Goal: Task Accomplishment & Management: Use online tool/utility

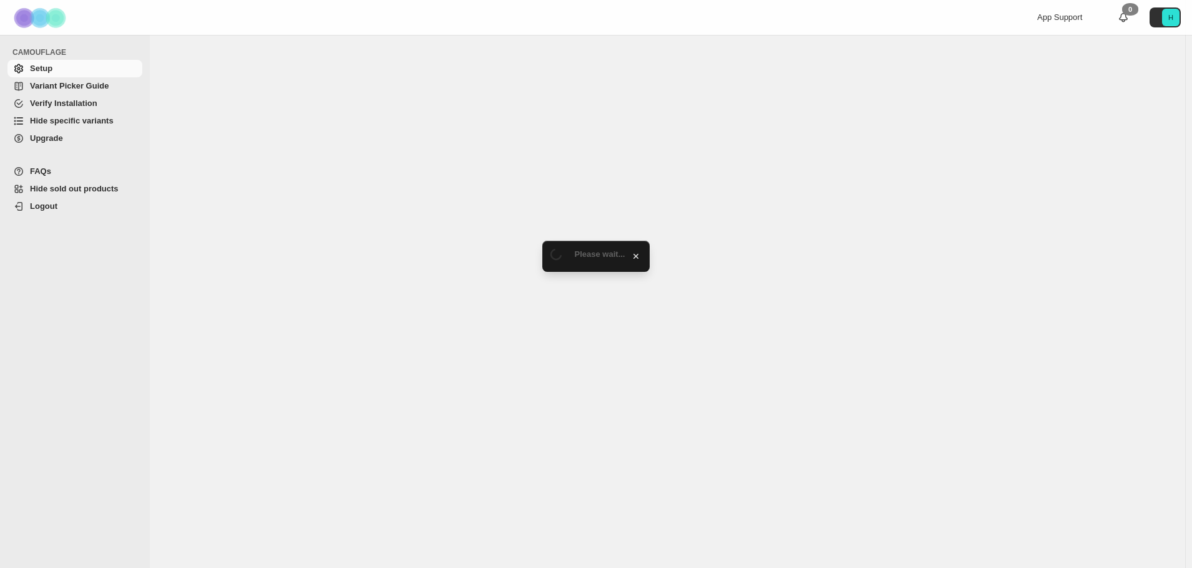
select select "**********"
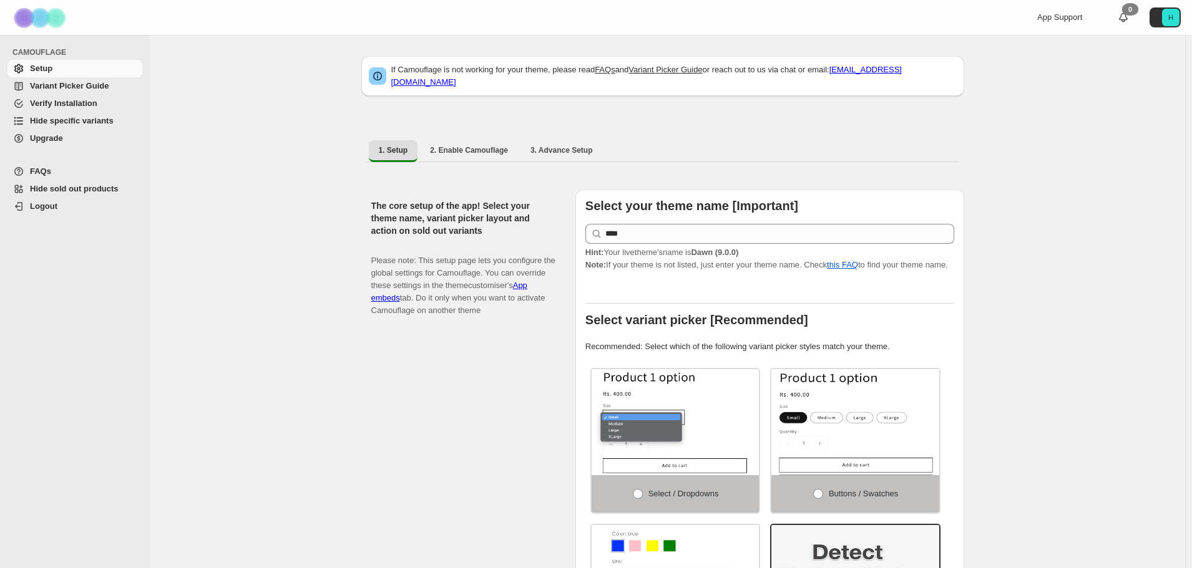
click at [50, 119] on span "Hide specific variants" at bounding box center [72, 120] width 84 height 9
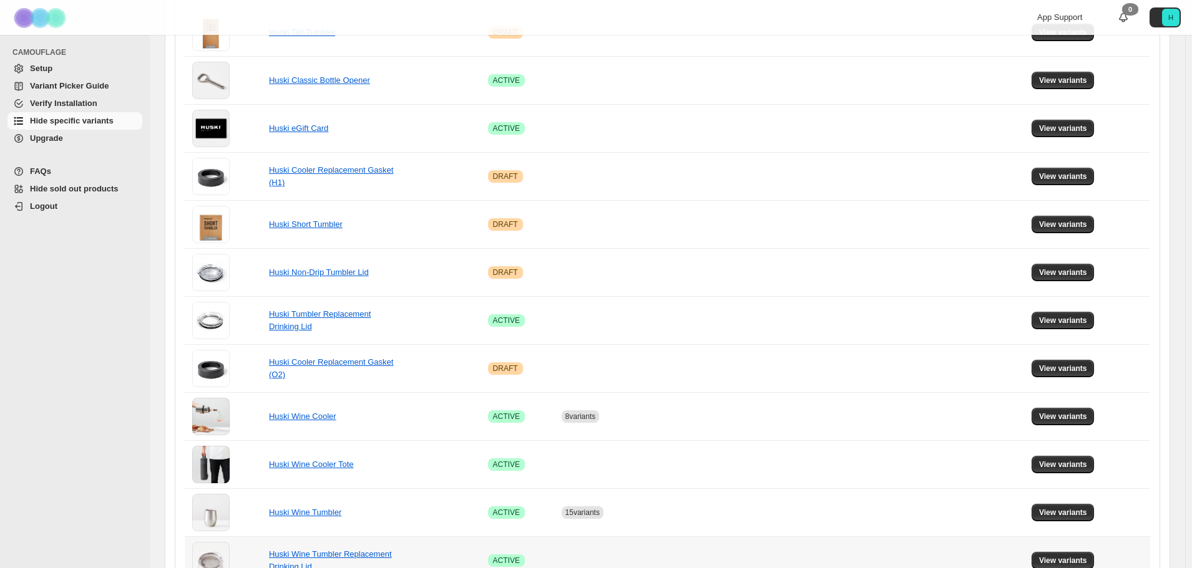
scroll to position [437, 0]
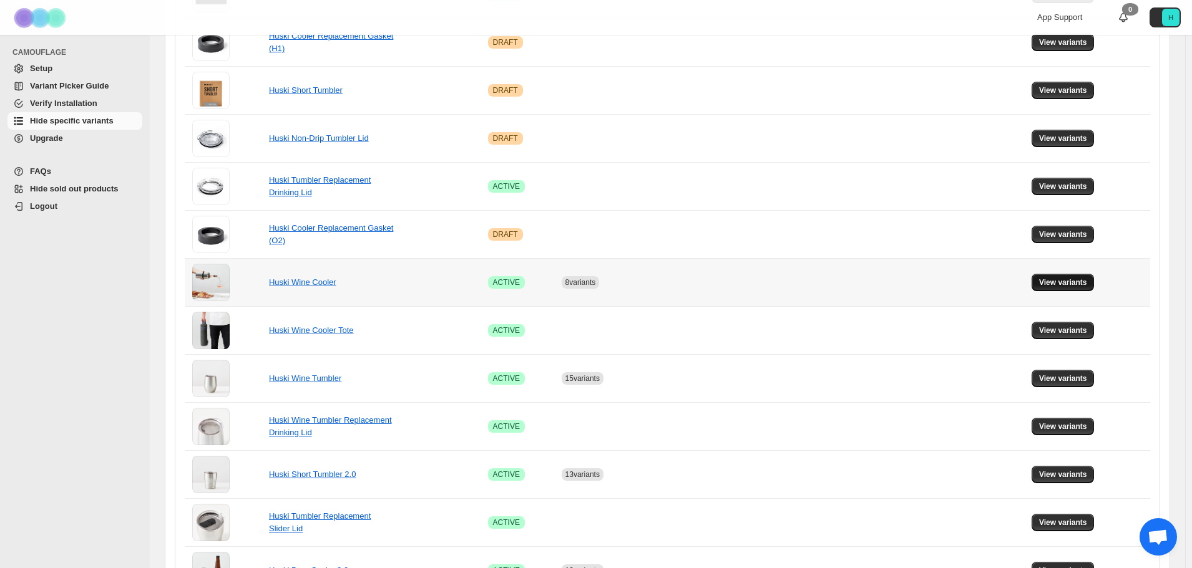
click at [1081, 283] on span "View variants" at bounding box center [1063, 283] width 48 height 10
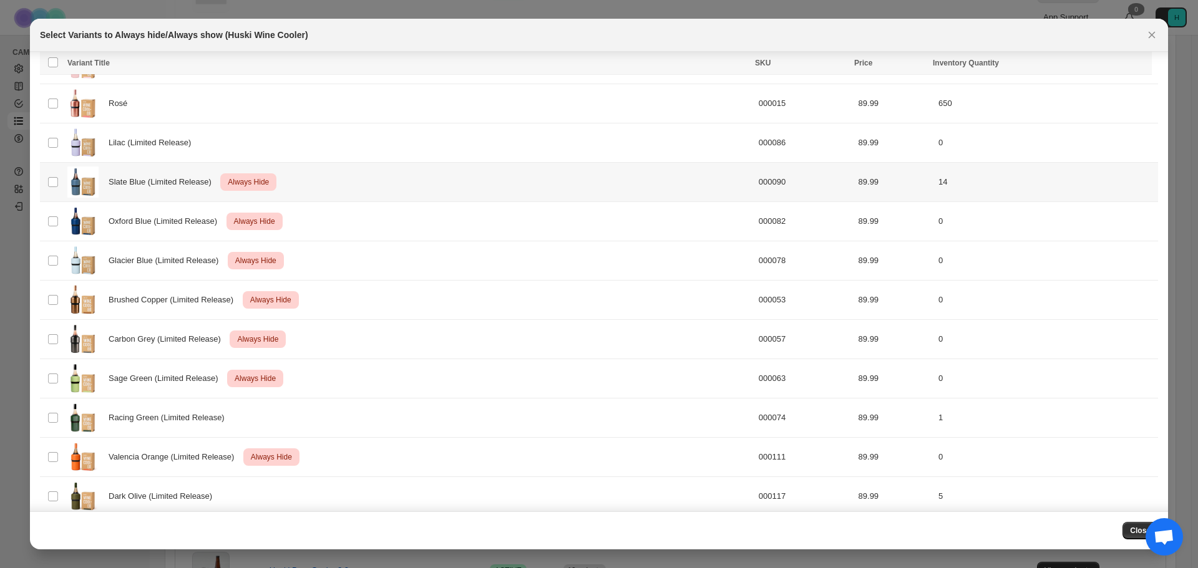
scroll to position [147, 0]
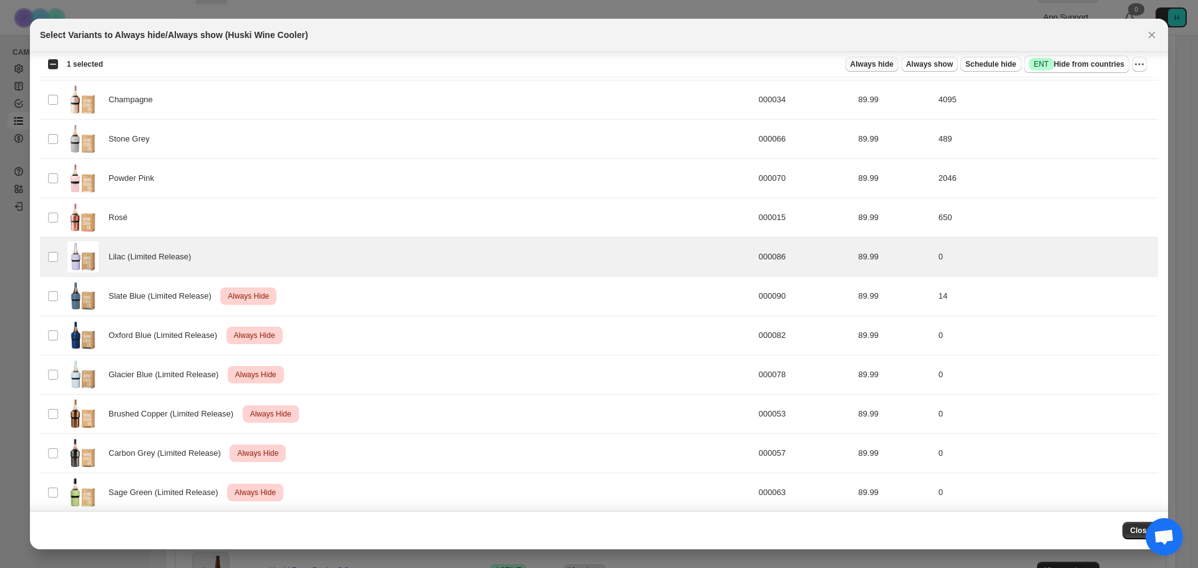
click at [894, 66] on span "Always hide" at bounding box center [872, 64] width 43 height 10
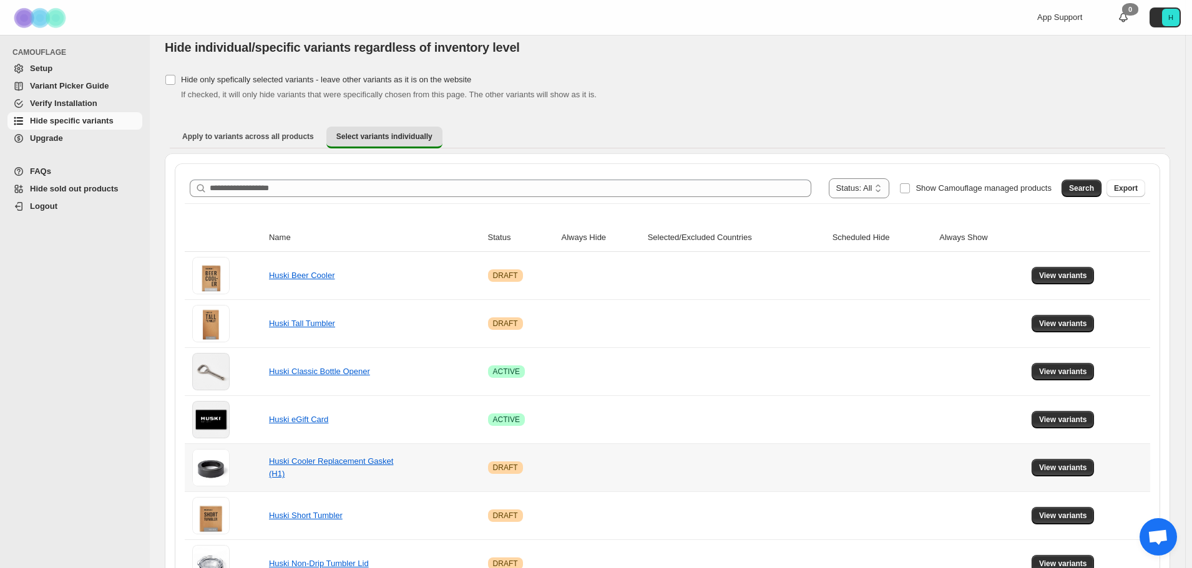
scroll to position [0, 0]
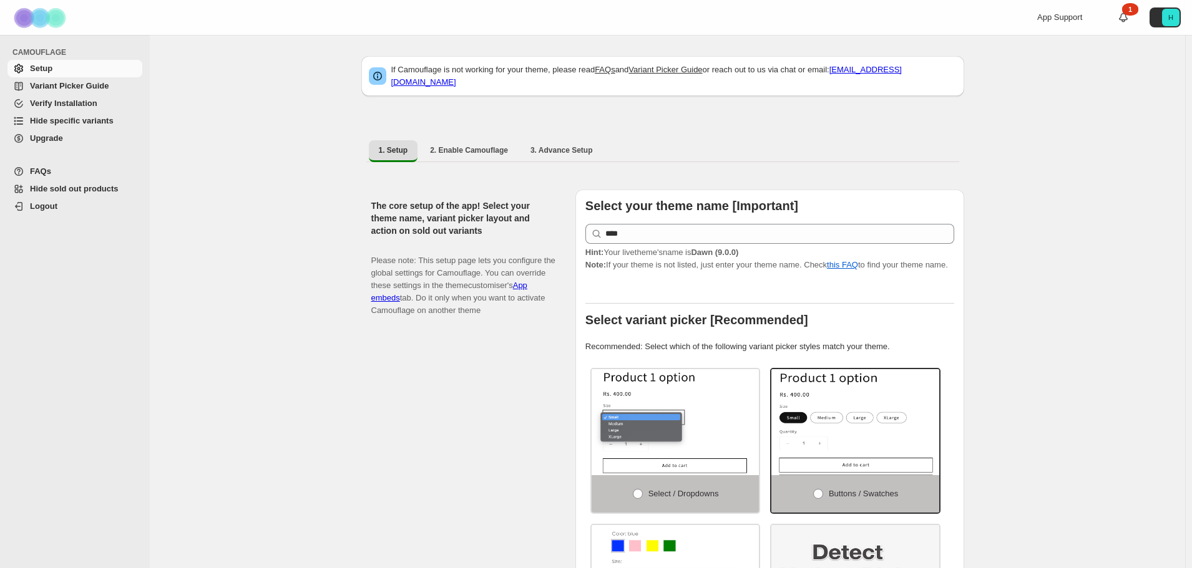
click at [41, 117] on span "Hide specific variants" at bounding box center [72, 120] width 84 height 9
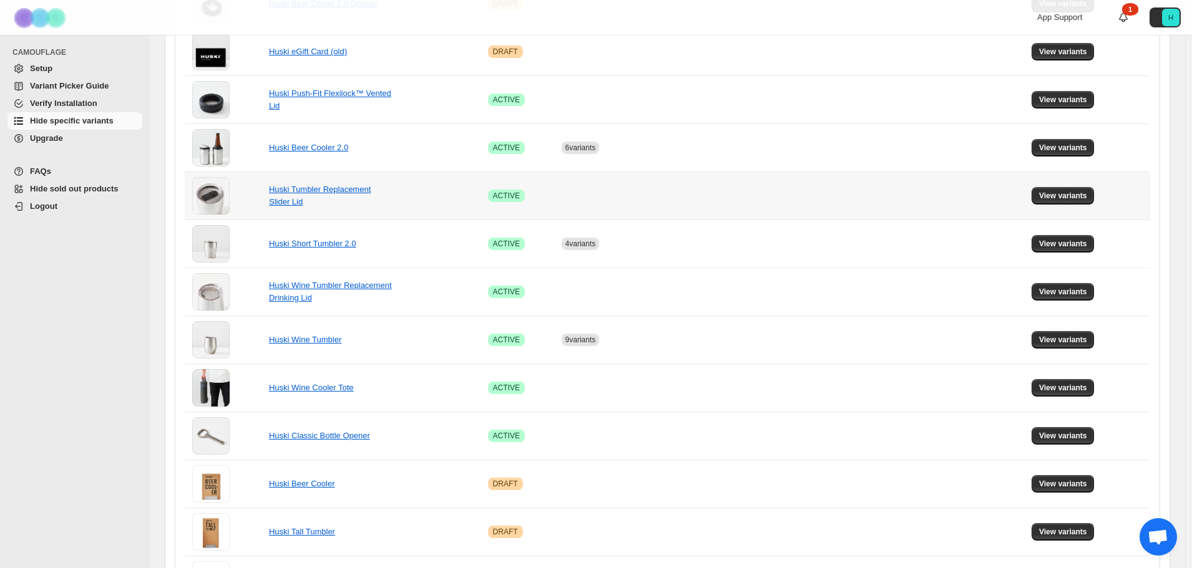
scroll to position [312, 0]
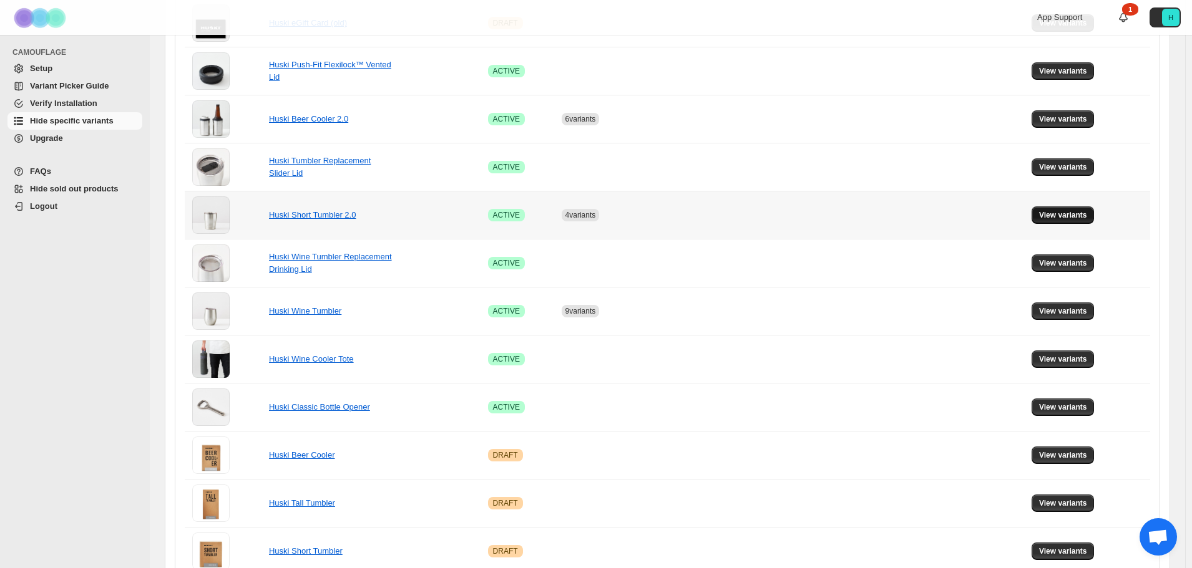
click at [1049, 218] on span "View variants" at bounding box center [1063, 215] width 48 height 10
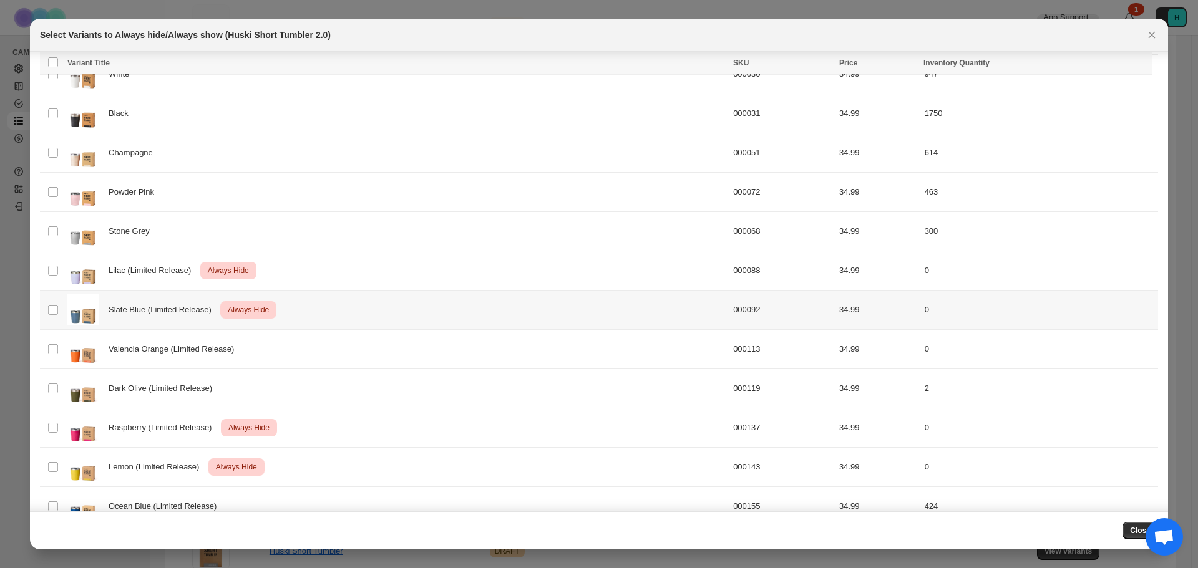
scroll to position [147, 0]
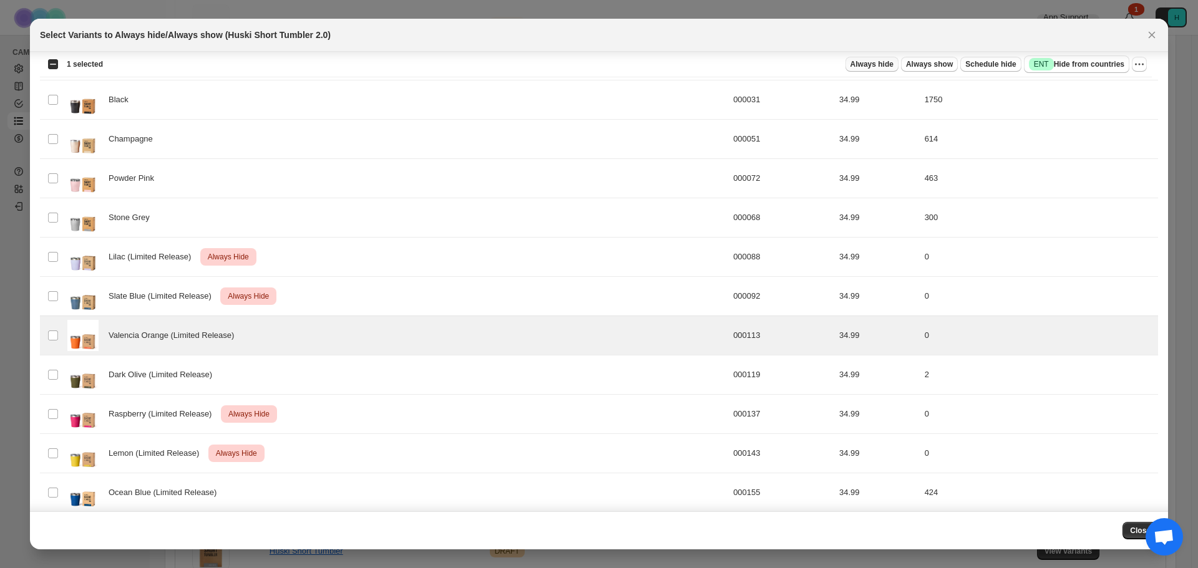
click at [879, 62] on span "Always hide" at bounding box center [872, 64] width 43 height 10
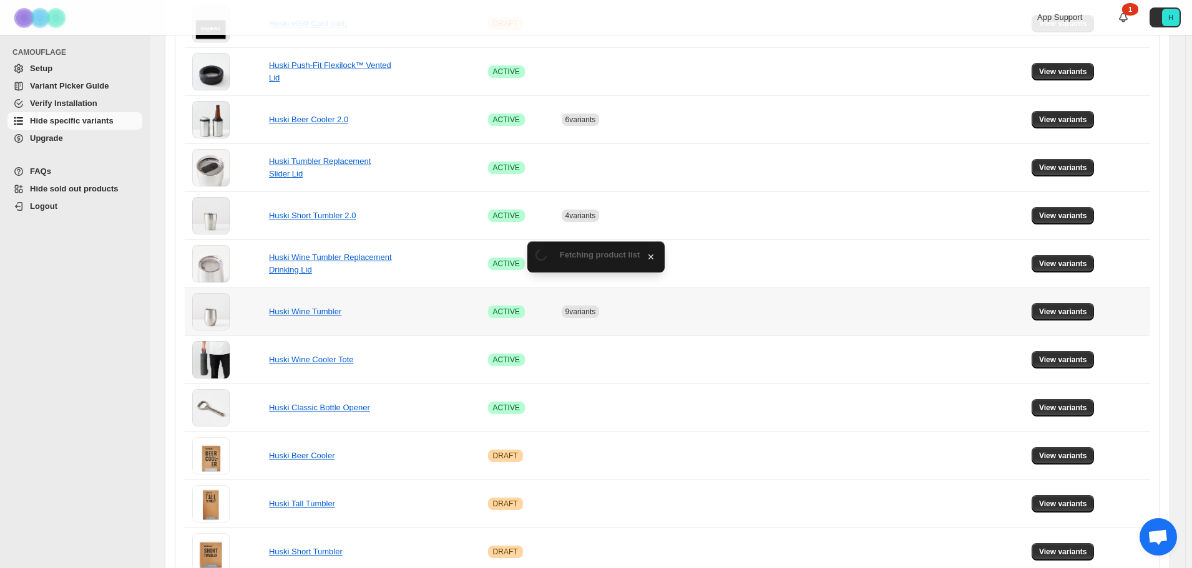
scroll to position [312, 0]
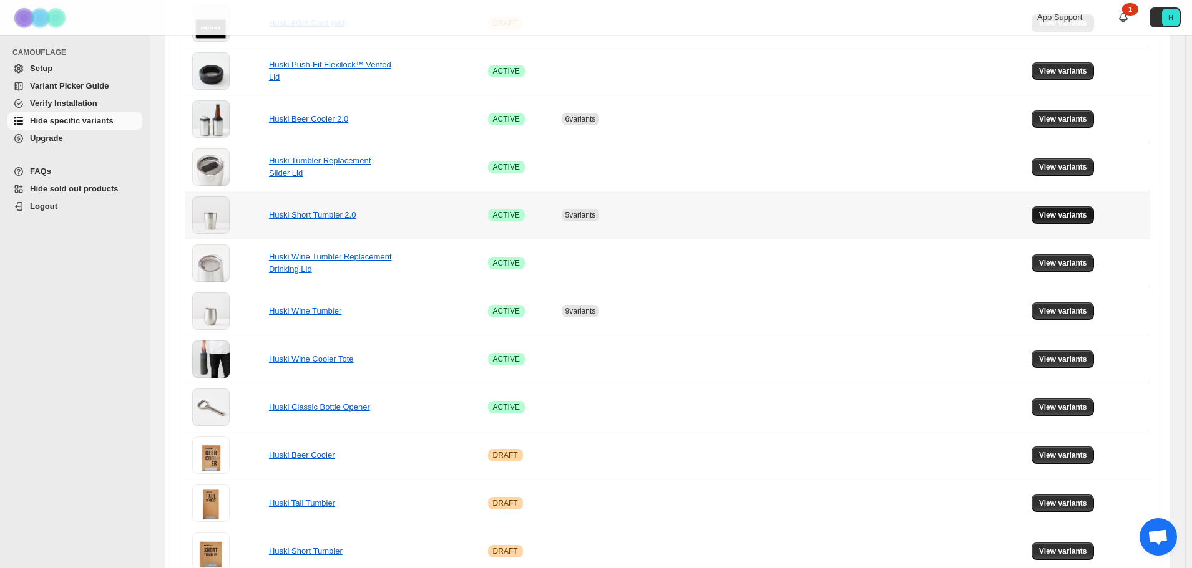
click at [1047, 218] on span "View variants" at bounding box center [1063, 215] width 48 height 10
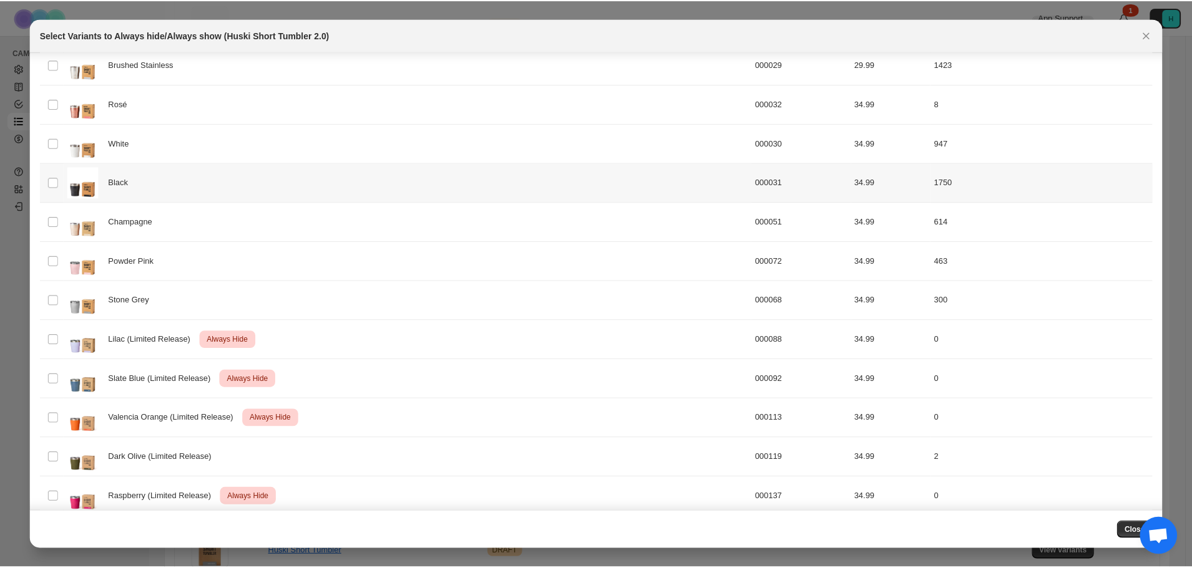
scroll to position [0, 0]
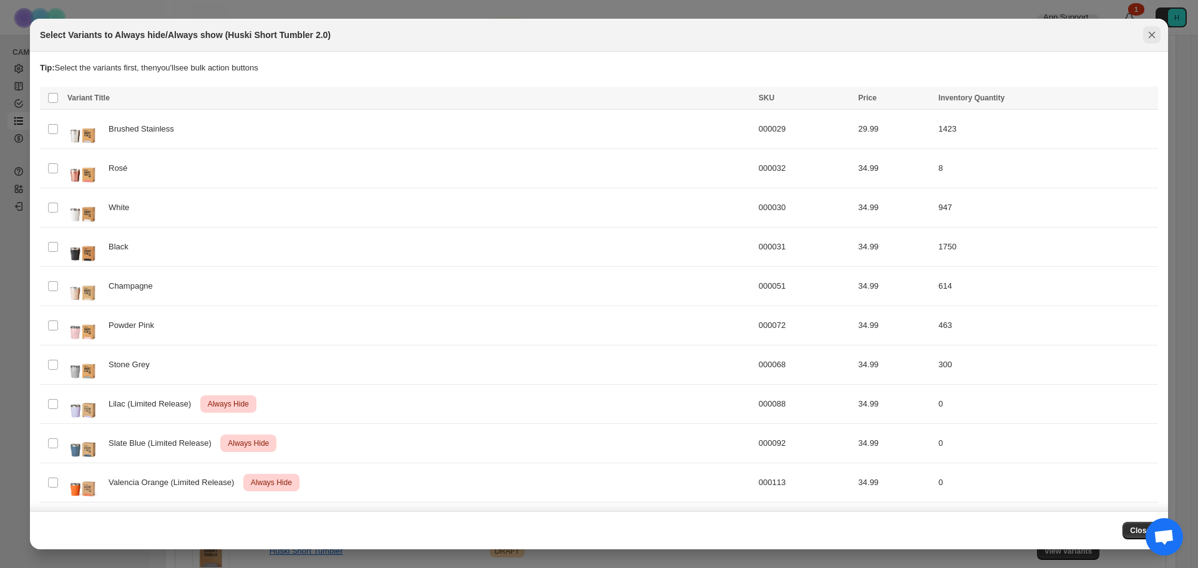
click at [1149, 35] on icon "Close" at bounding box center [1152, 35] width 12 height 12
